Goal: Task Accomplishment & Management: Manage account settings

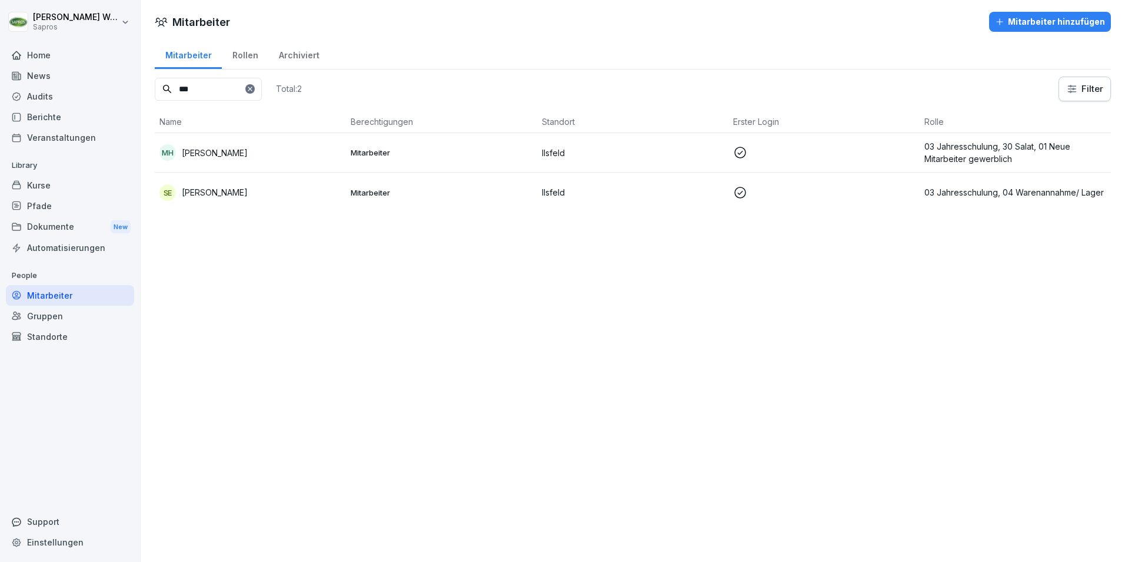
drag, startPoint x: 207, startPoint y: 89, endPoint x: 154, endPoint y: 88, distance: 52.4
click at [154, 88] on div "Mitarbeiter Rollen Archiviert *** Total: 2 Filter Name Berechtigungen Standort …" at bounding box center [633, 130] width 985 height 182
click at [962, 145] on p "03 Jahresschulung, 06 Technik, 01 Neue Mitarbeiter gewerblich" at bounding box center [1016, 152] width 182 height 25
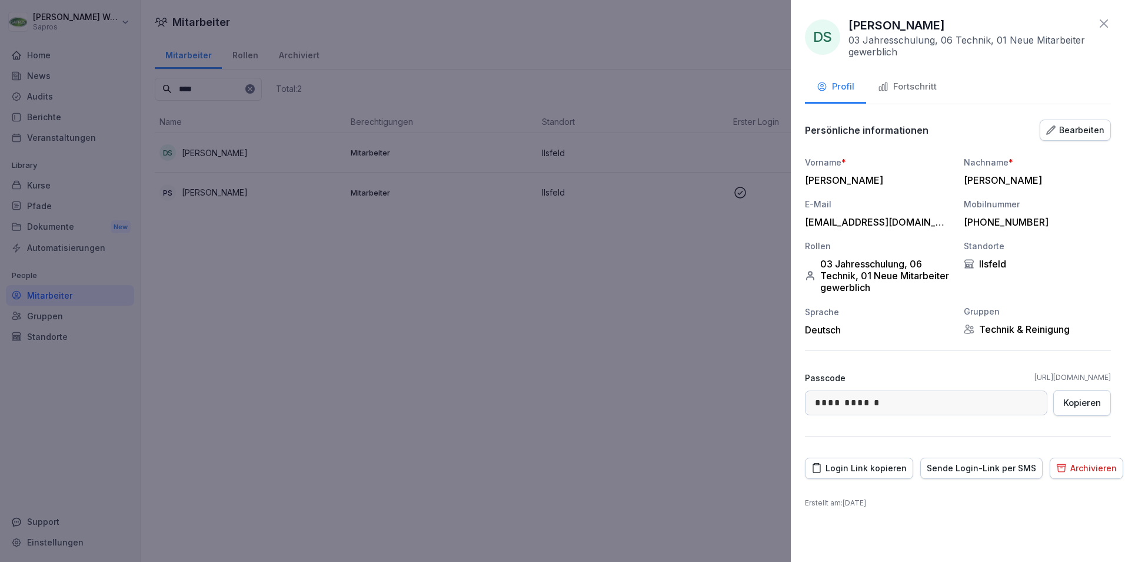
click at [914, 83] on div "Fortschritt" at bounding box center [907, 87] width 59 height 14
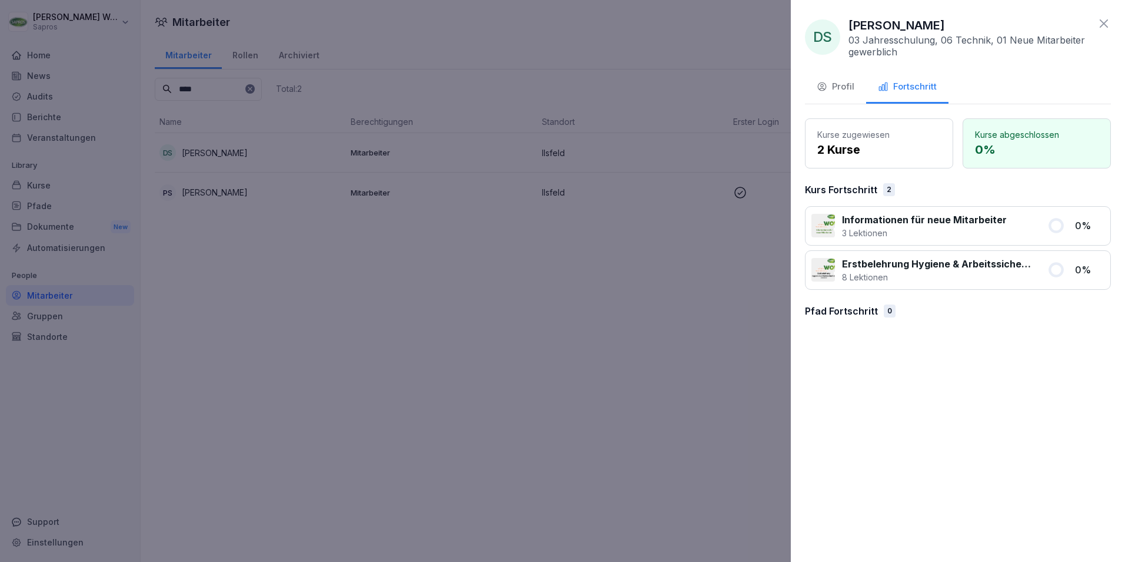
click at [1107, 23] on icon at bounding box center [1104, 23] width 14 height 14
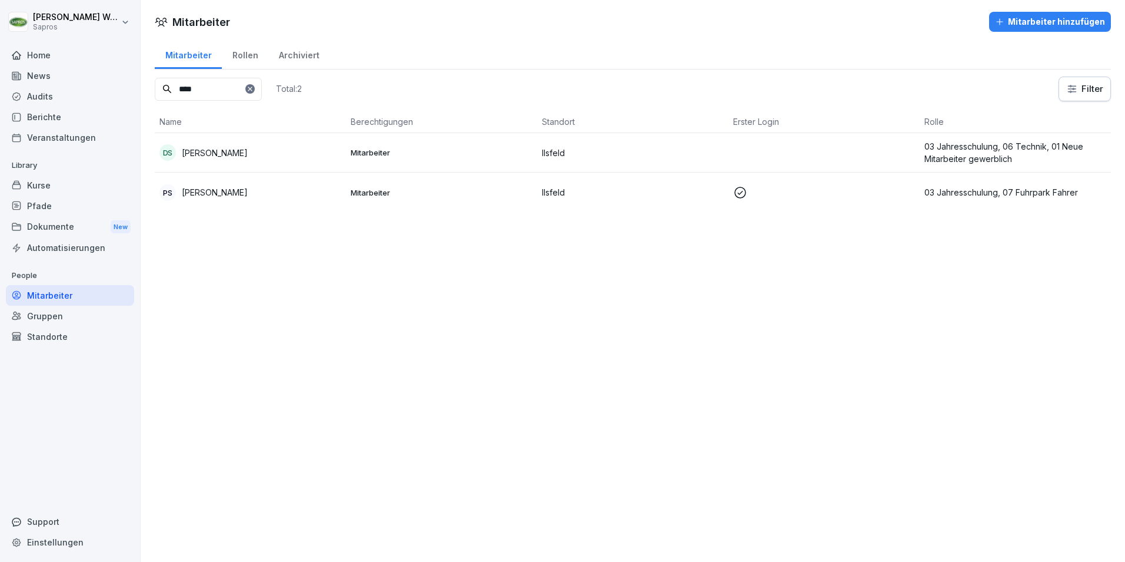
click at [218, 157] on p "[PERSON_NAME]" at bounding box center [215, 153] width 66 height 12
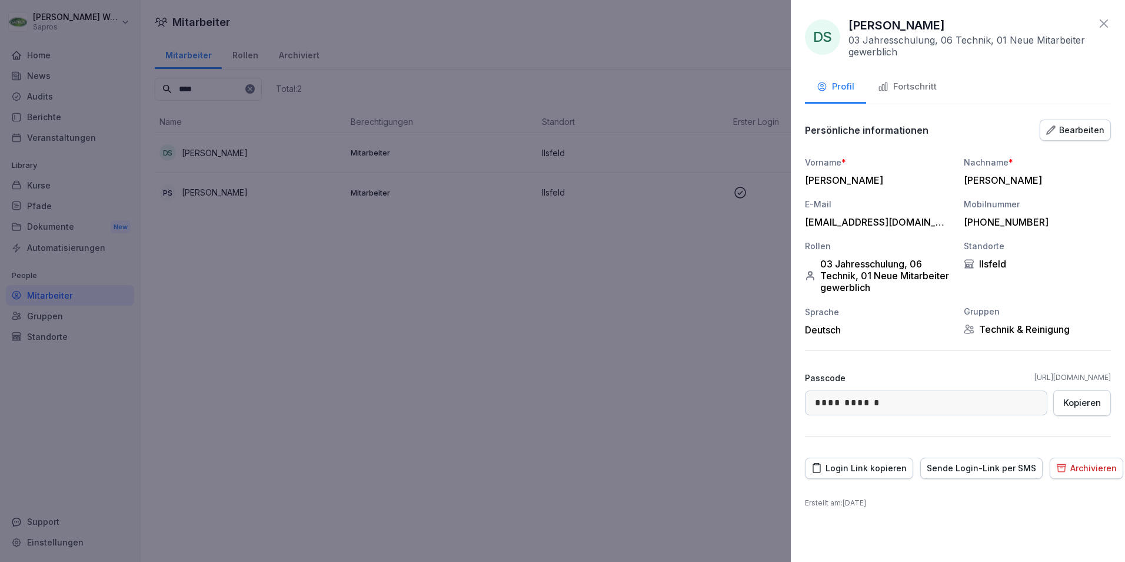
click at [1062, 135] on div "Bearbeiten" at bounding box center [1075, 130] width 58 height 13
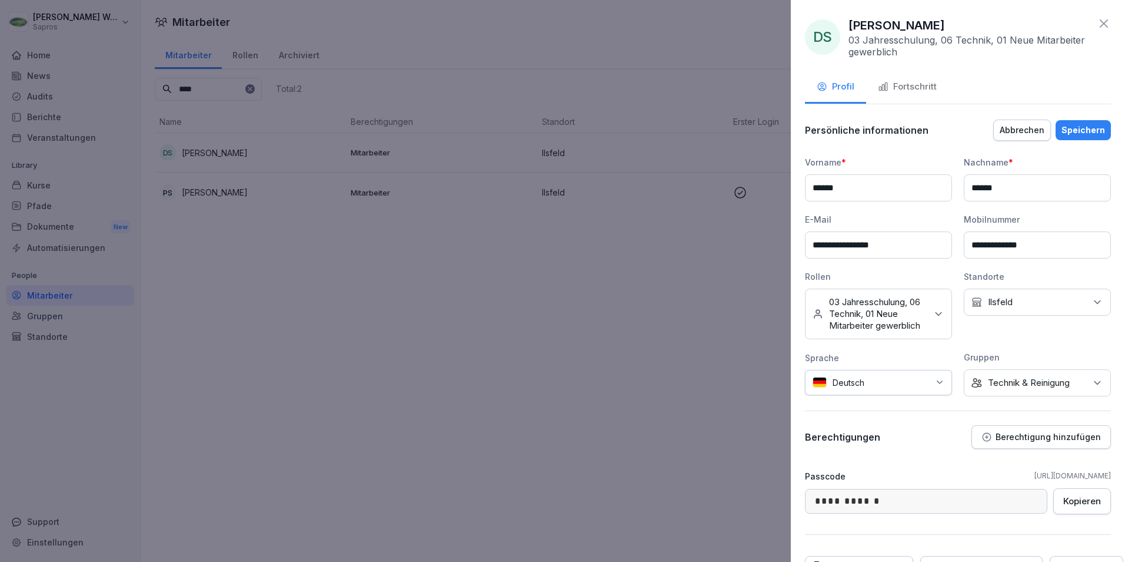
click at [933, 319] on icon at bounding box center [939, 314] width 12 height 12
click at [1003, 118] on div "Persönliche informationen Abbrechen Speichern" at bounding box center [958, 130] width 306 height 24
click at [1015, 128] on div "Abbrechen" at bounding box center [1022, 130] width 45 height 13
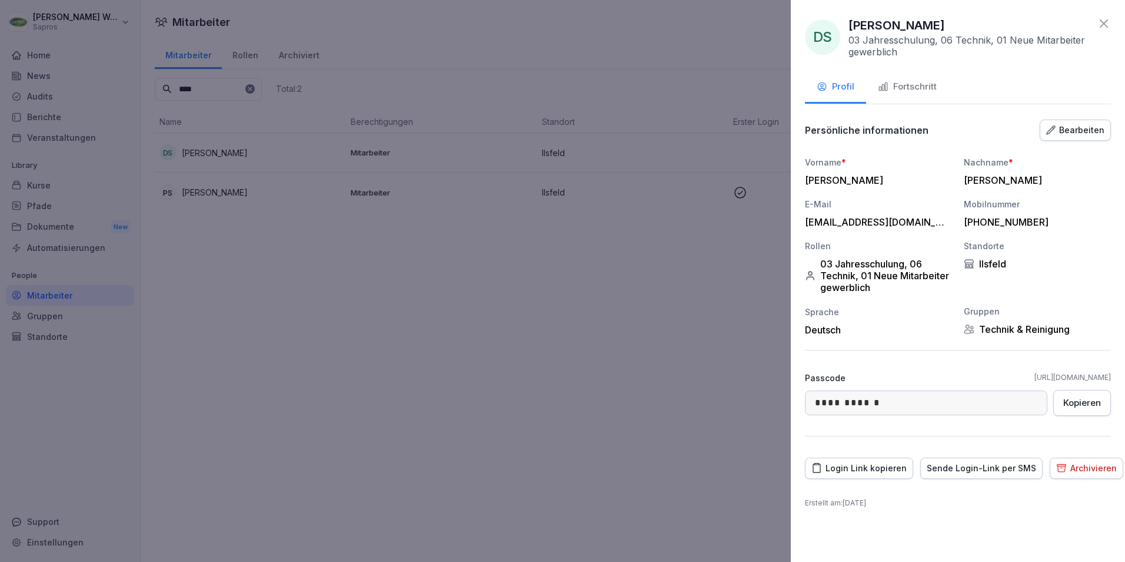
click at [1105, 21] on icon at bounding box center [1104, 23] width 14 height 14
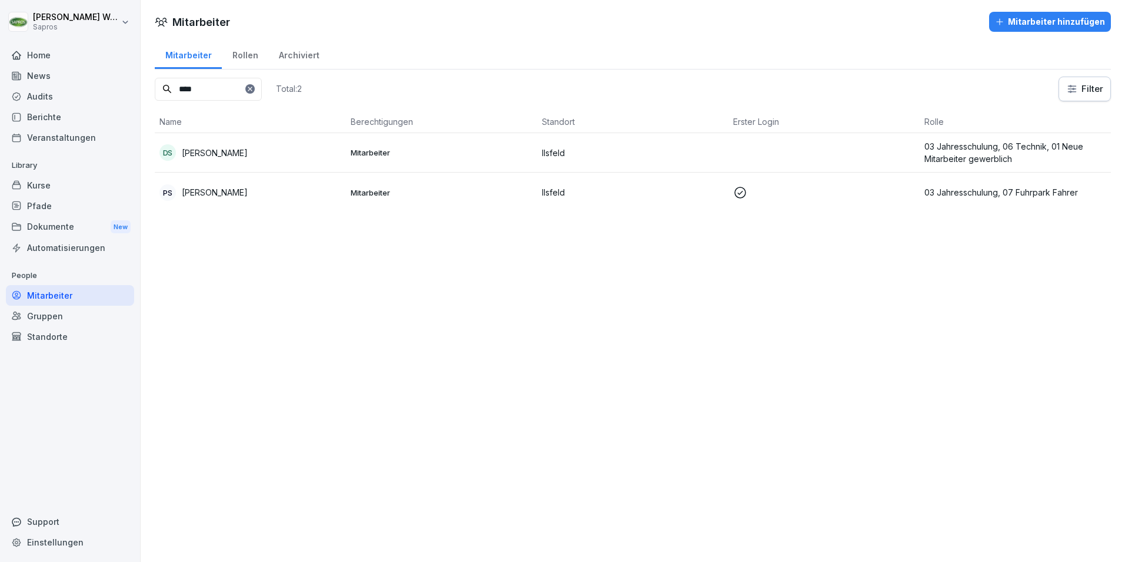
drag, startPoint x: 210, startPoint y: 97, endPoint x: 167, endPoint y: 94, distance: 43.0
click at [167, 94] on input "****" at bounding box center [208, 89] width 107 height 23
click at [958, 152] on p "03 Jahresschulung, 06 Technik" at bounding box center [1016, 153] width 182 height 12
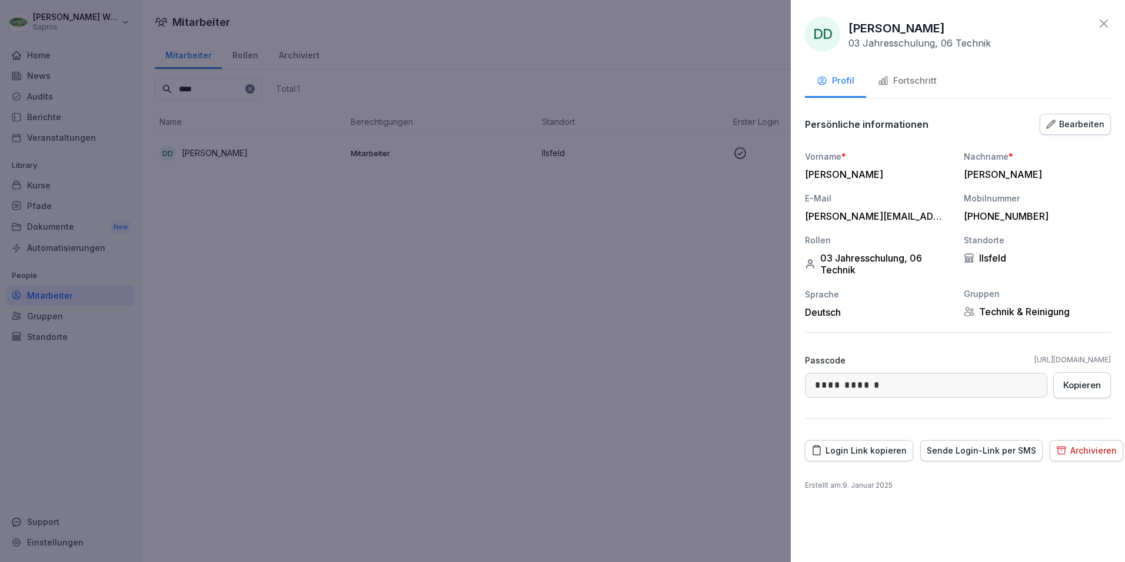
click at [921, 78] on div "Fortschritt" at bounding box center [907, 81] width 59 height 14
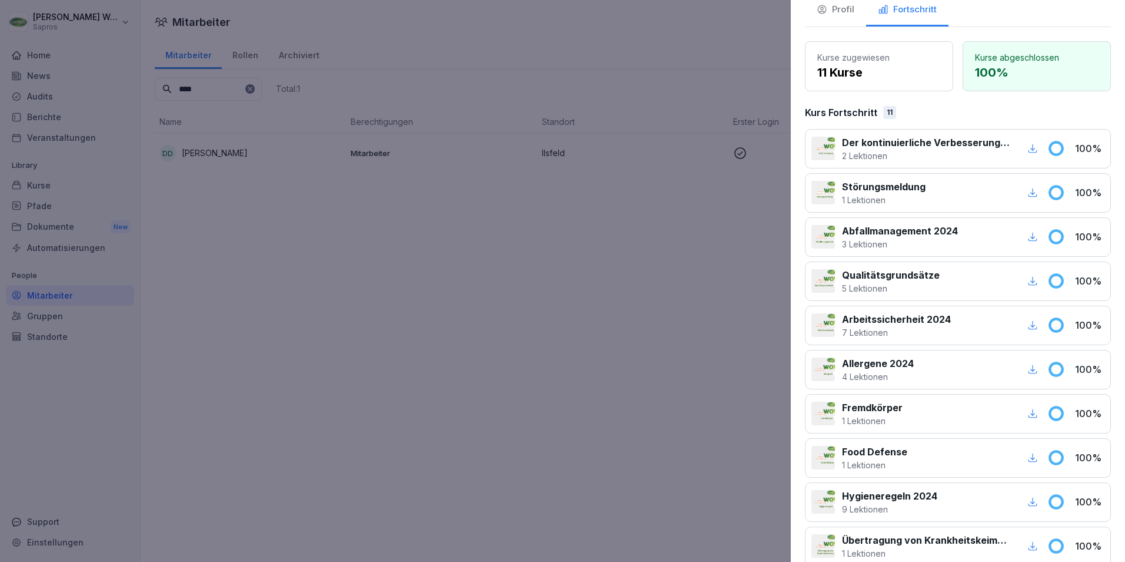
scroll to position [0, 0]
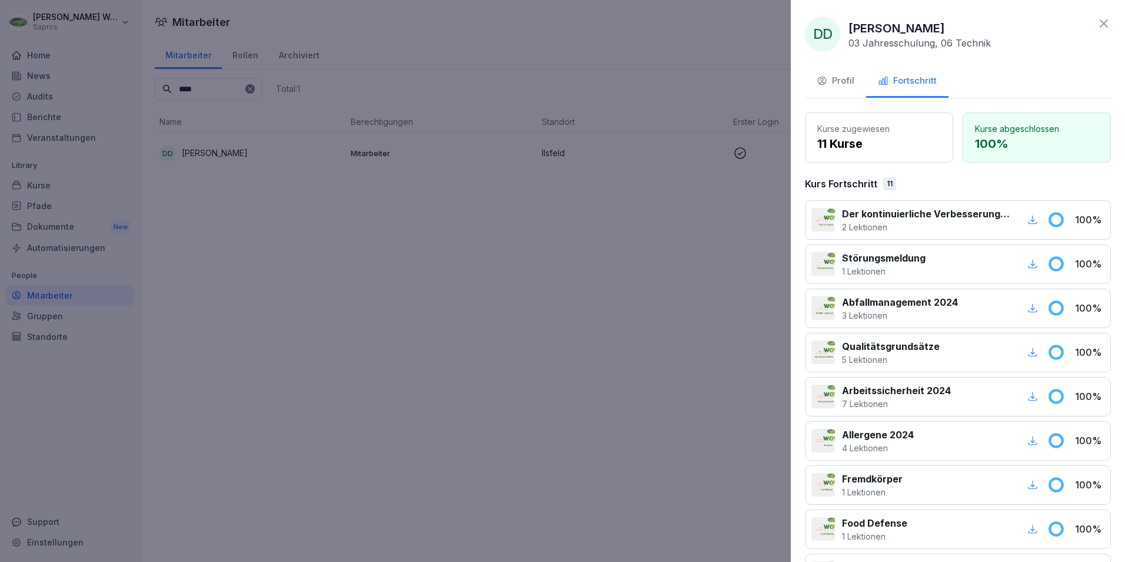
click at [1097, 26] on icon at bounding box center [1104, 23] width 14 height 14
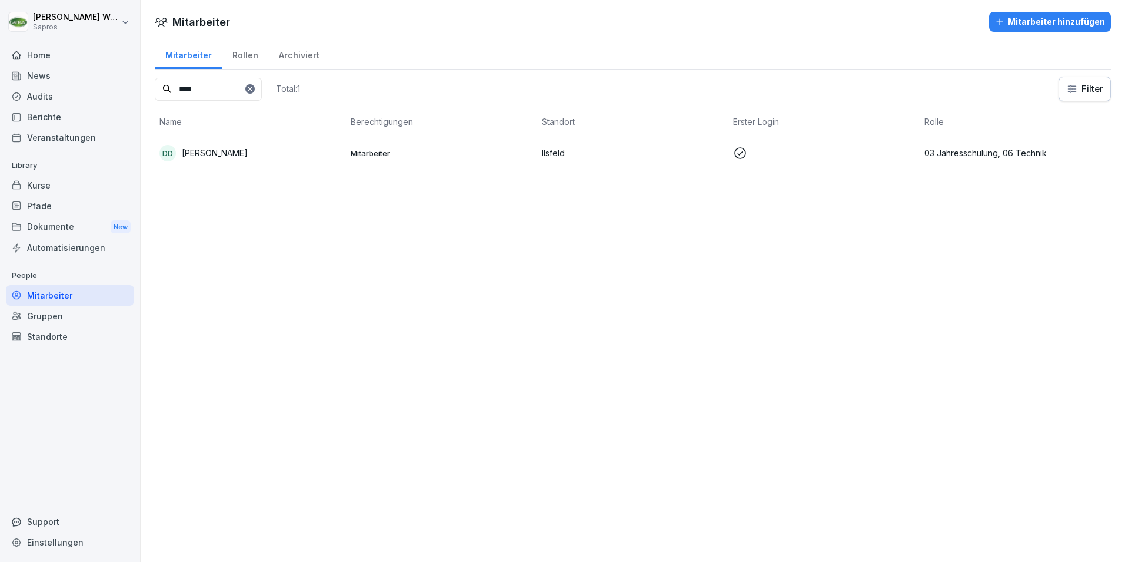
drag, startPoint x: 224, startPoint y: 92, endPoint x: 114, endPoint y: 92, distance: 110.1
click at [114, 92] on div "[PERSON_NAME] Sapros Home News Audits Berichte Veranstaltungen Library Kurse Pf…" at bounding box center [562, 281] width 1125 height 562
type input "*"
type input "*****"
click at [993, 153] on p "03 Jahresschulung, 06 Technik, 01 Neue Mitarbeiter gewerblich" at bounding box center [1016, 153] width 182 height 25
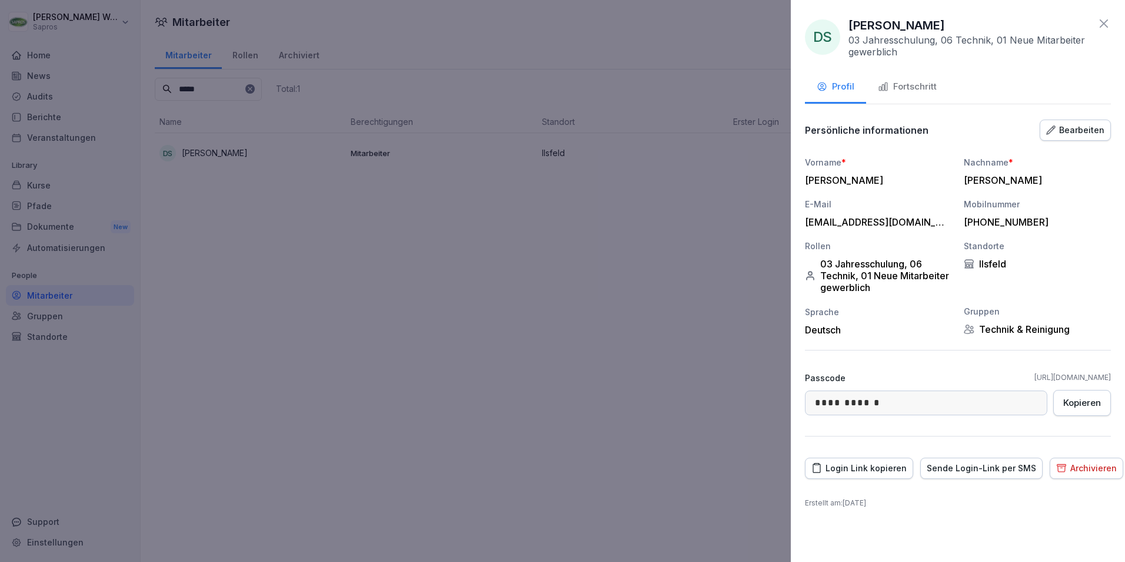
click at [1065, 126] on div "Bearbeiten" at bounding box center [1075, 130] width 58 height 13
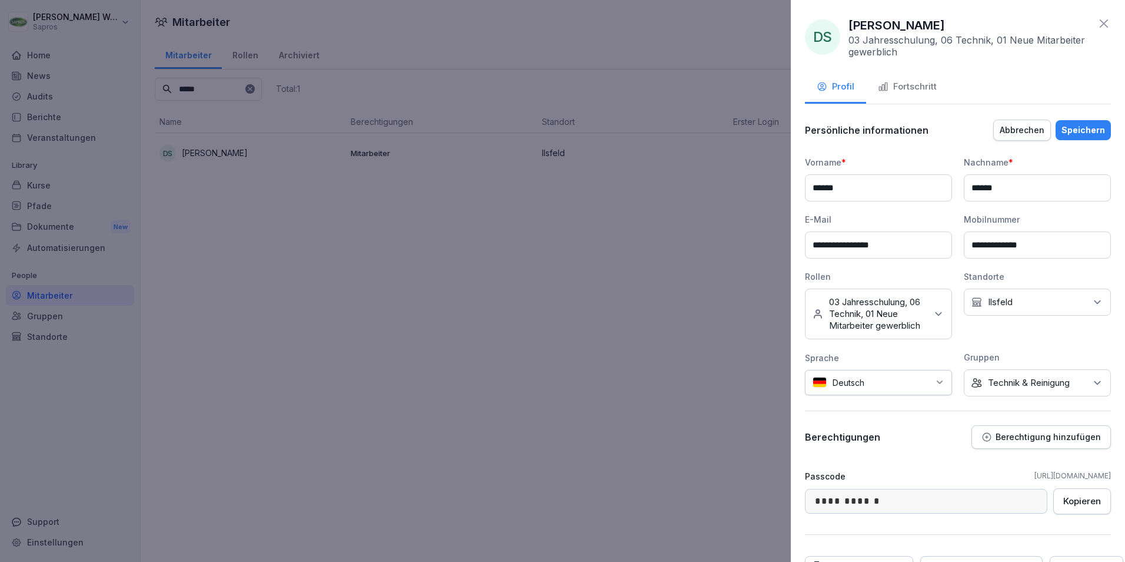
click at [933, 317] on icon at bounding box center [939, 314] width 12 height 12
click at [569, 373] on div at bounding box center [562, 281] width 1125 height 562
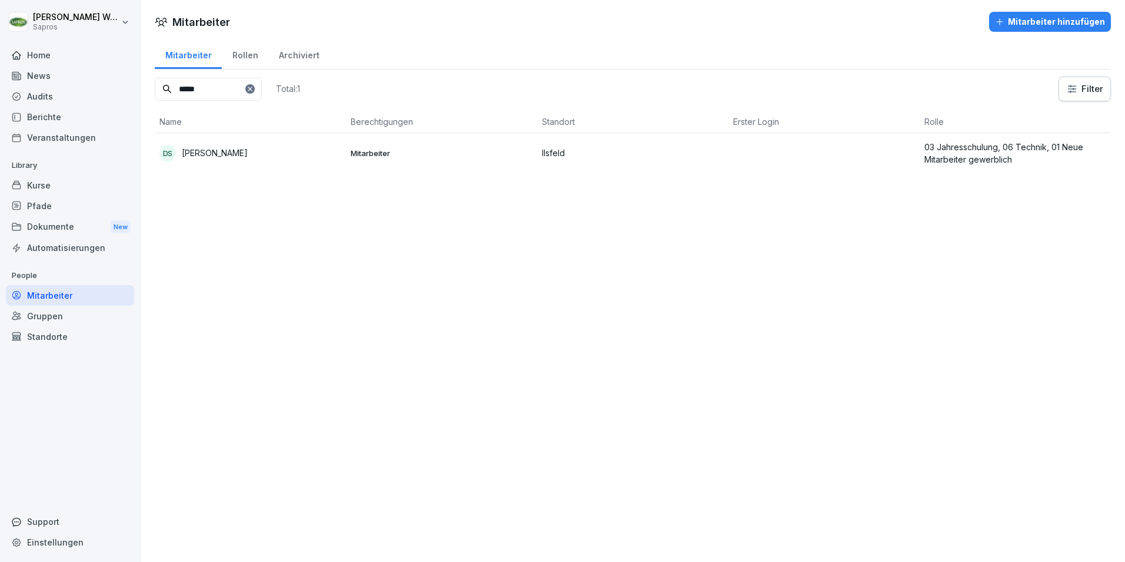
drag, startPoint x: 277, startPoint y: 84, endPoint x: 277, endPoint y: 100, distance: 16.5
click at [262, 84] on input "*****" at bounding box center [208, 89] width 107 height 23
click at [254, 91] on icon at bounding box center [250, 88] width 7 height 7
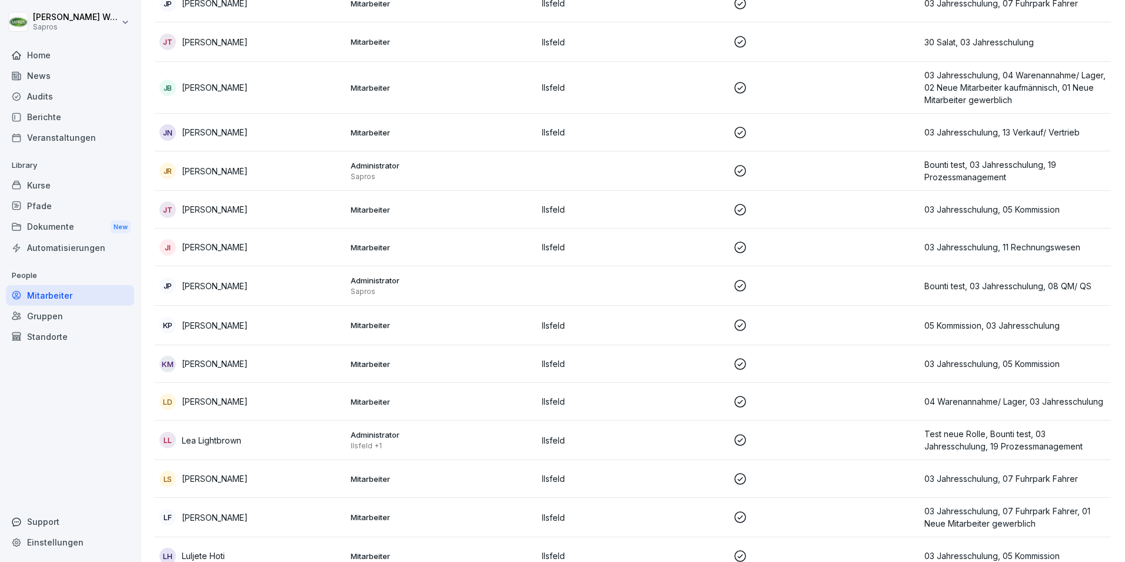
scroll to position [4944, 0]
